Goal: Complete application form

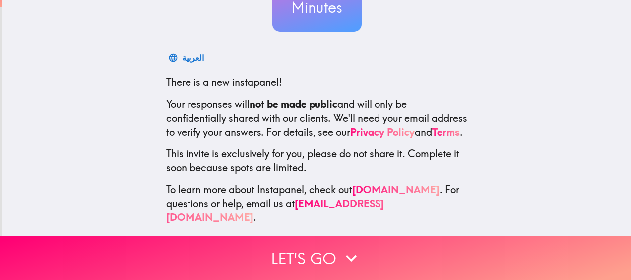
scroll to position [133, 0]
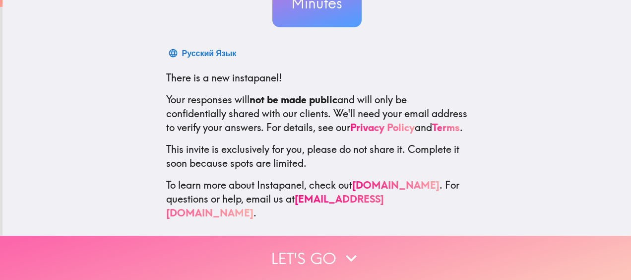
click at [301, 256] on button "Let's go" at bounding box center [315, 258] width 631 height 44
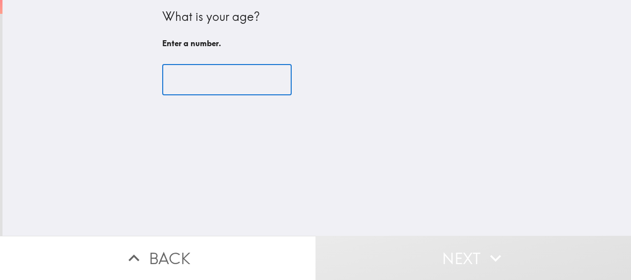
click at [205, 74] on input "number" at bounding box center [226, 79] width 129 height 31
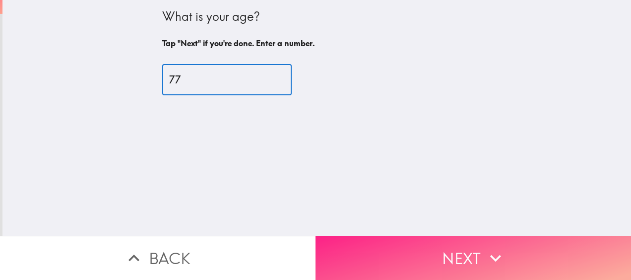
type input "77"
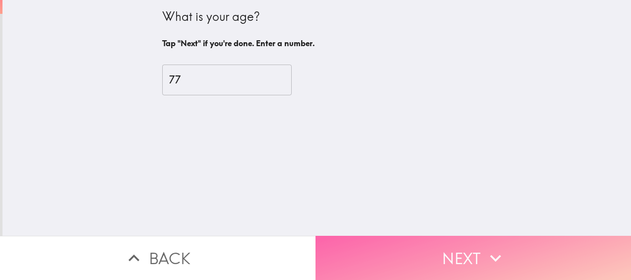
click at [415, 250] on button "Next" at bounding box center [472, 258] width 315 height 44
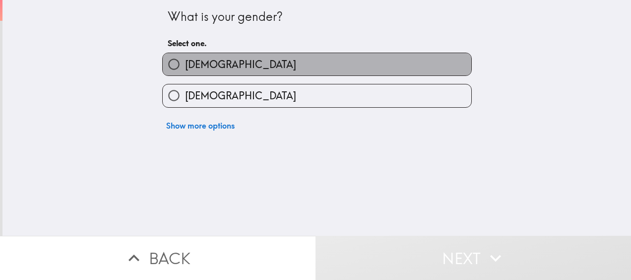
click at [257, 68] on label "[DEMOGRAPHIC_DATA]" at bounding box center [317, 64] width 308 height 22
click at [185, 68] on input "[DEMOGRAPHIC_DATA]" at bounding box center [174, 64] width 22 height 22
radio input "true"
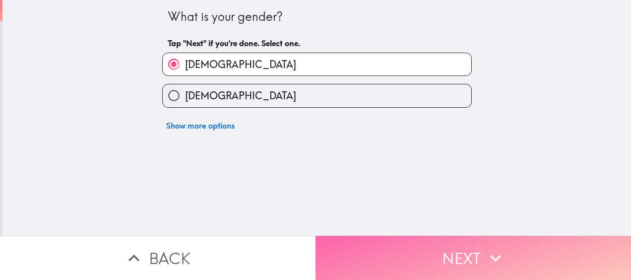
click at [376, 245] on button "Next" at bounding box center [472, 258] width 315 height 44
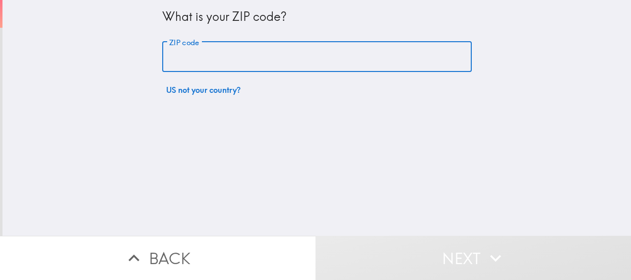
click at [322, 60] on input "ZIP code" at bounding box center [316, 57] width 309 height 31
type input "78222"
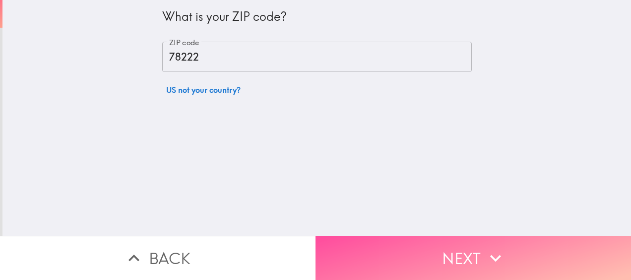
drag, startPoint x: 494, startPoint y: 259, endPoint x: 484, endPoint y: 233, distance: 28.3
click at [493, 254] on icon "button" at bounding box center [496, 258] width 22 height 22
click at [409, 250] on button "Next" at bounding box center [472, 258] width 315 height 44
